Goal: Information Seeking & Learning: Learn about a topic

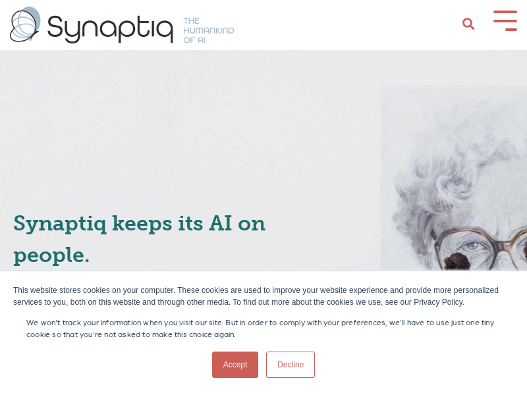
scroll to position [0, 6]
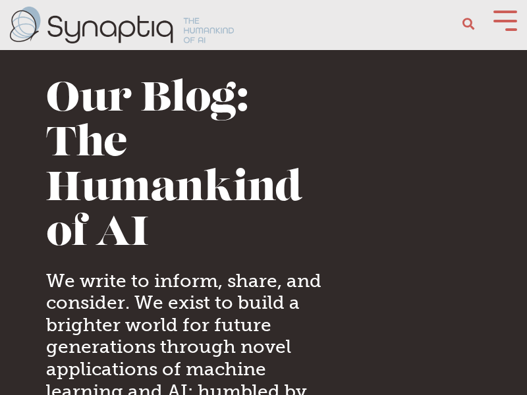
scroll to position [0, 6]
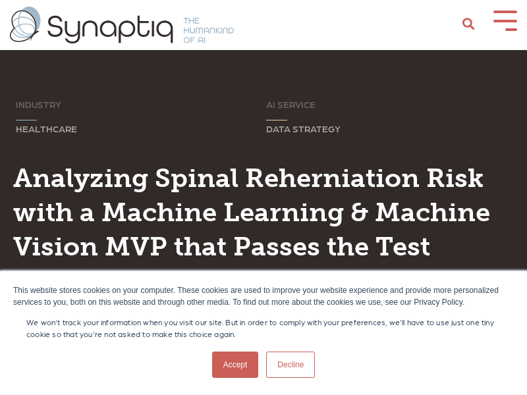
scroll to position [0, 6]
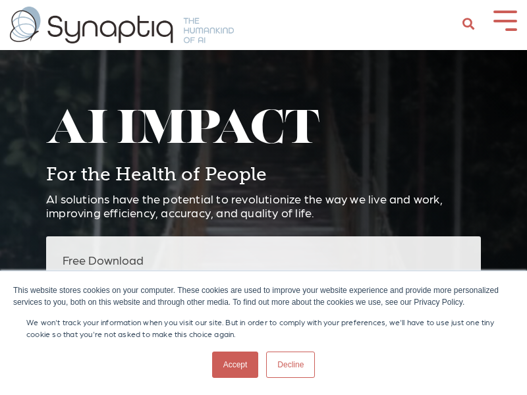
scroll to position [0, 6]
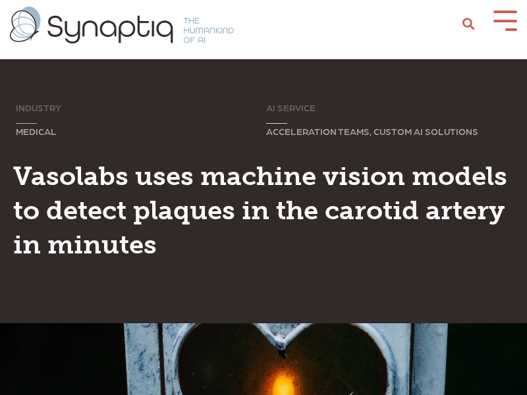
scroll to position [0, 6]
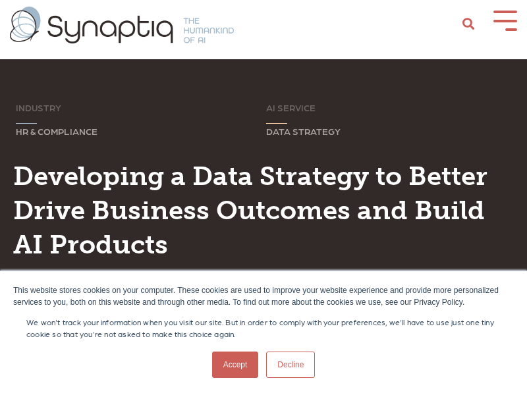
scroll to position [0, 6]
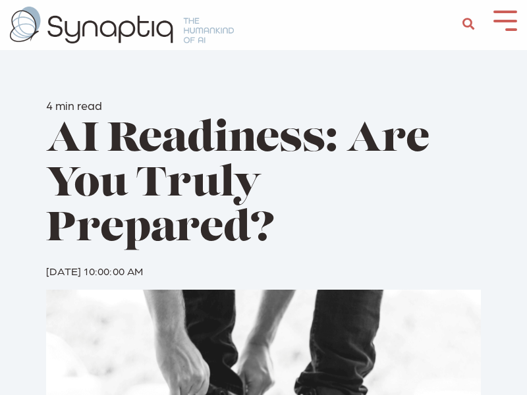
scroll to position [0, 6]
